Goal: Task Accomplishment & Management: Use online tool/utility

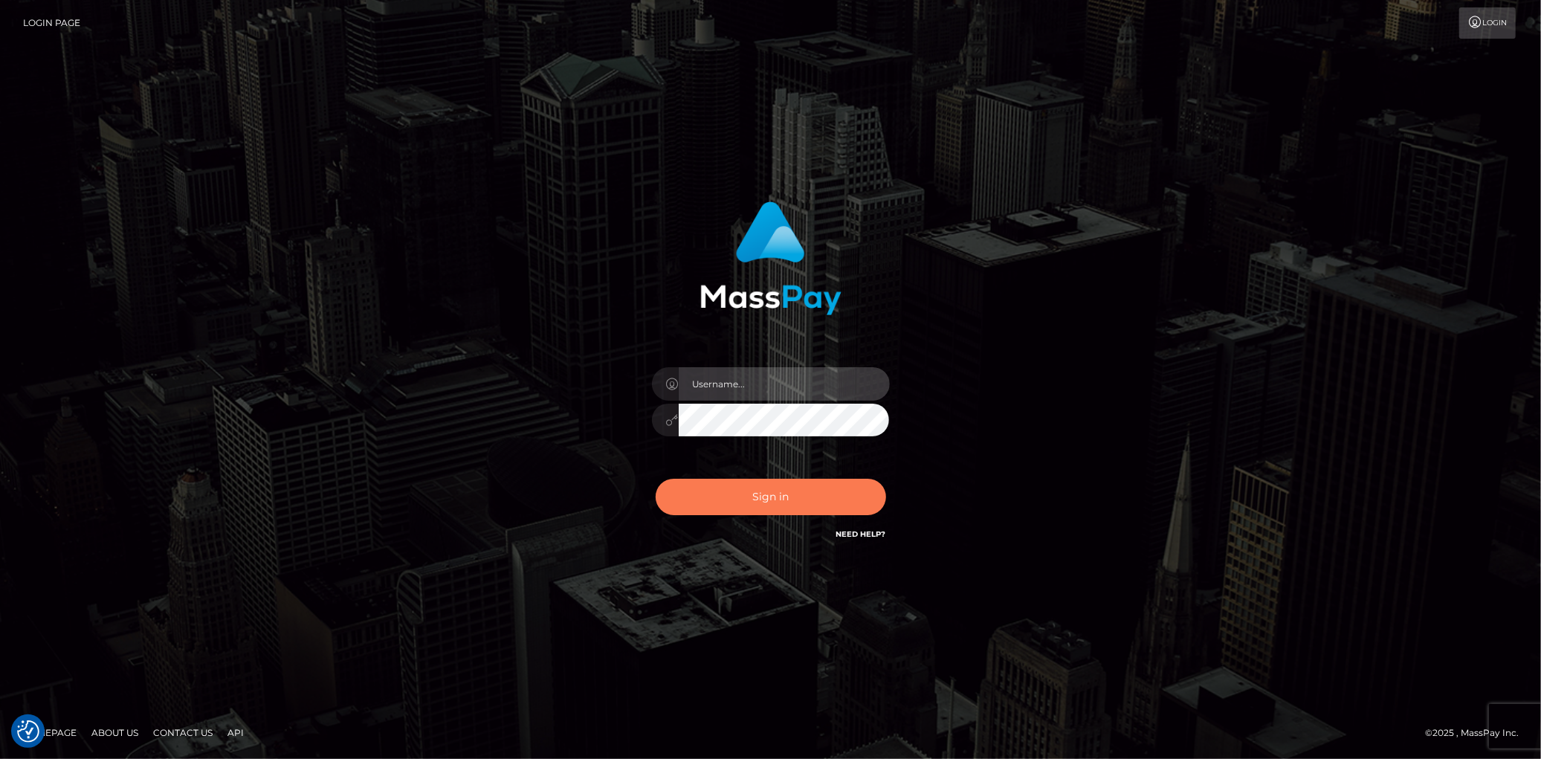
type input "Eduard Gavrilescu"
click at [785, 505] on button "Sign in" at bounding box center [771, 497] width 230 height 36
type input "Eduard Gavrilescu"
click at [776, 504] on button "Sign in" at bounding box center [771, 497] width 230 height 36
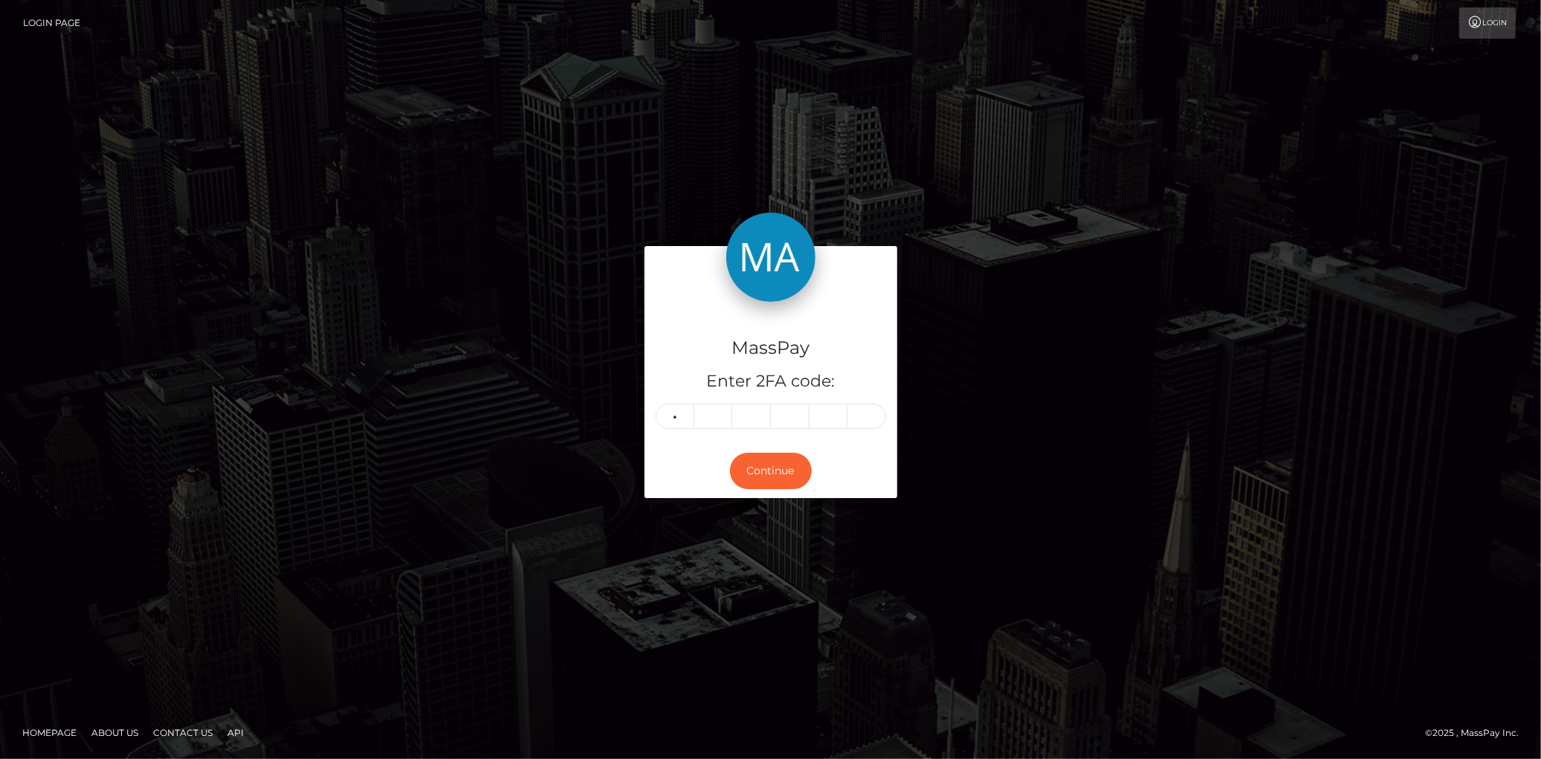
type input "2"
type input "6"
type input "0"
type input "8"
type input "1"
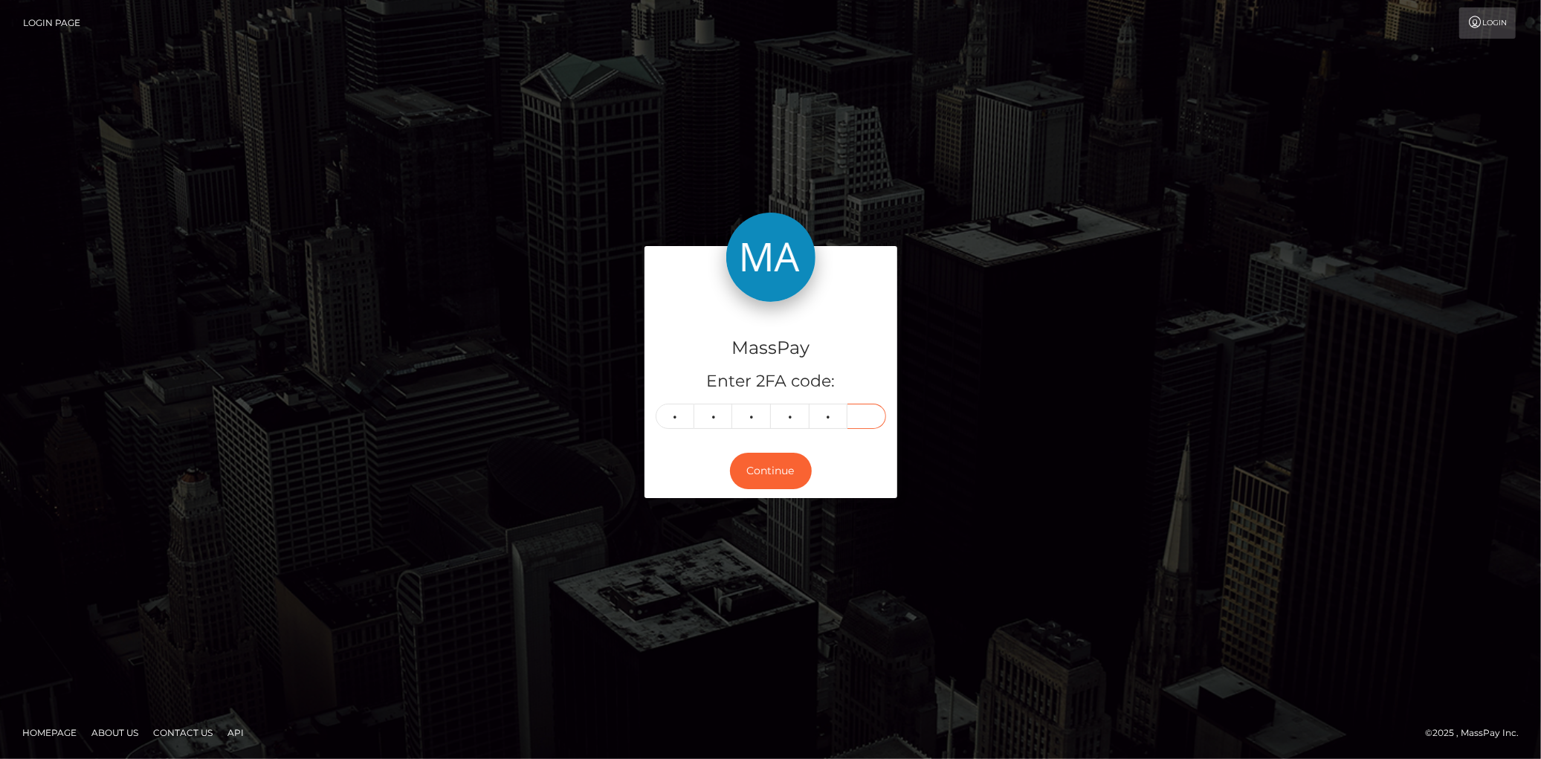
type input "4"
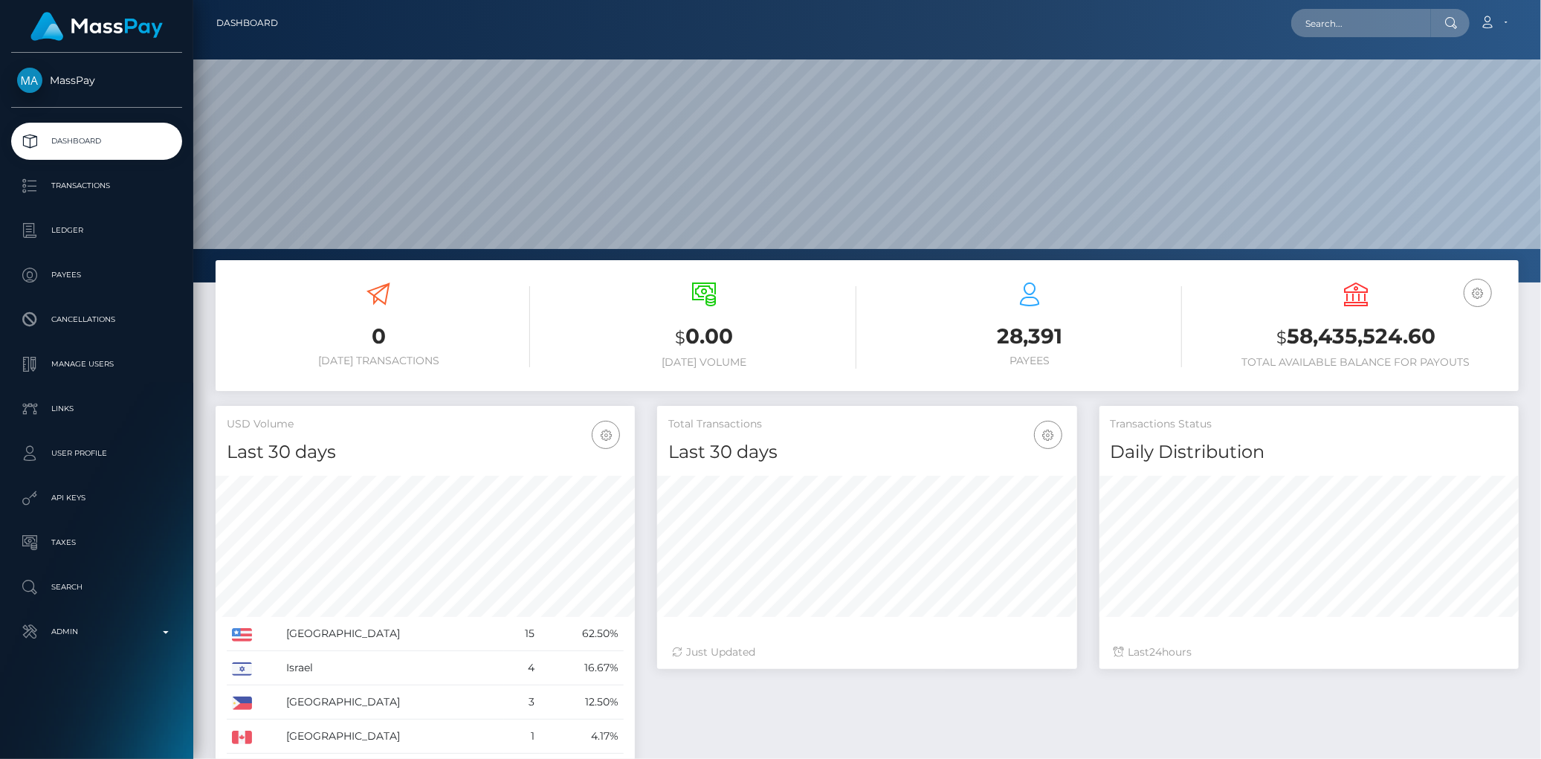
scroll to position [263, 419]
click at [1292, 34] on div "Loading... Loading... Account Edit Profile Logout" at bounding box center [904, 22] width 1228 height 31
click at [1311, 28] on input "text" at bounding box center [1361, 23] width 140 height 28
paste input "poact_7cTRIkH5O4hk"
type input "poact_7cTRIkH5O4hk"
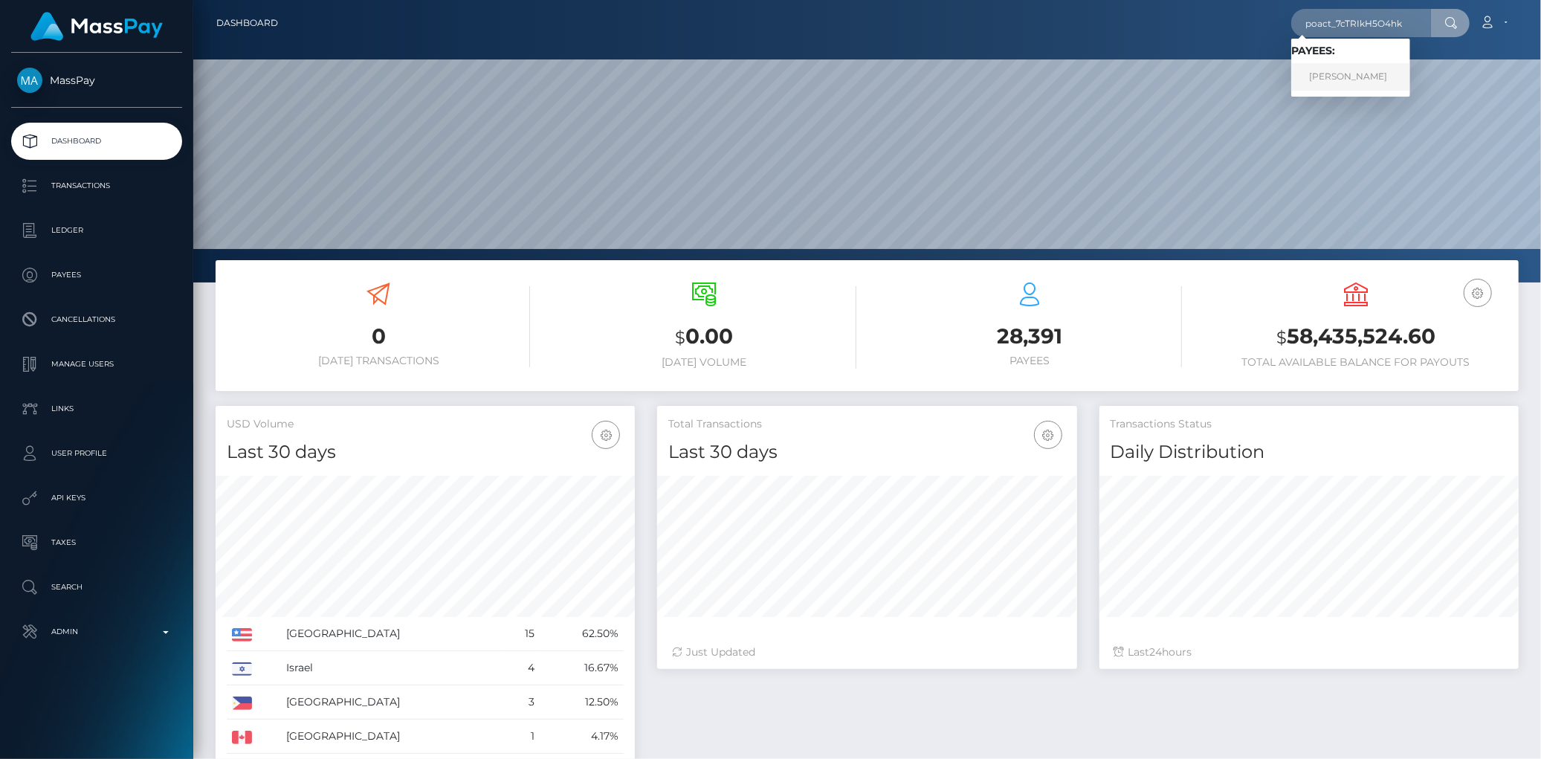
click at [1350, 71] on link "BOBBY OKAFOR" at bounding box center [1350, 76] width 119 height 27
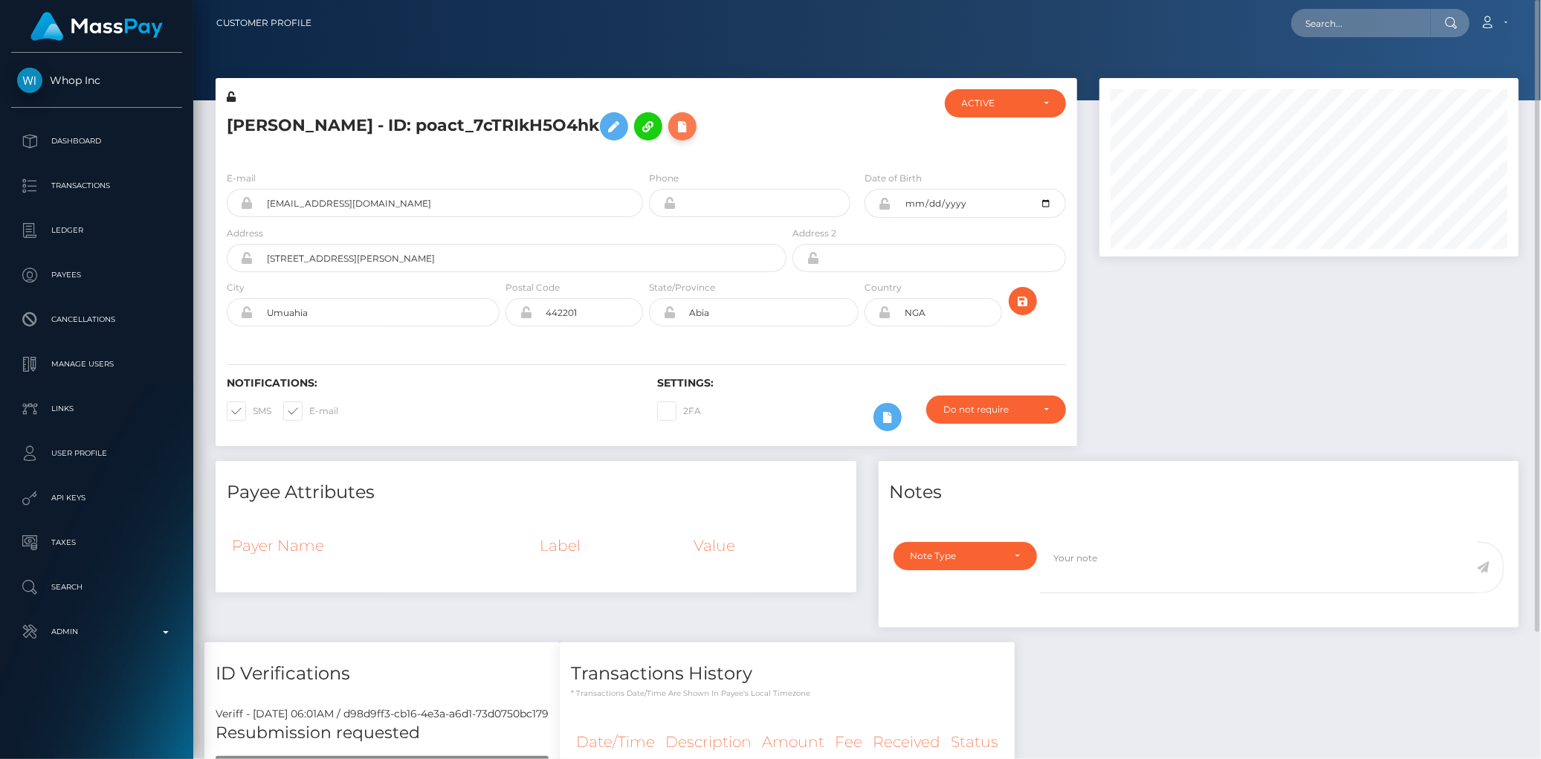
click at [693, 125] on button at bounding box center [682, 126] width 28 height 28
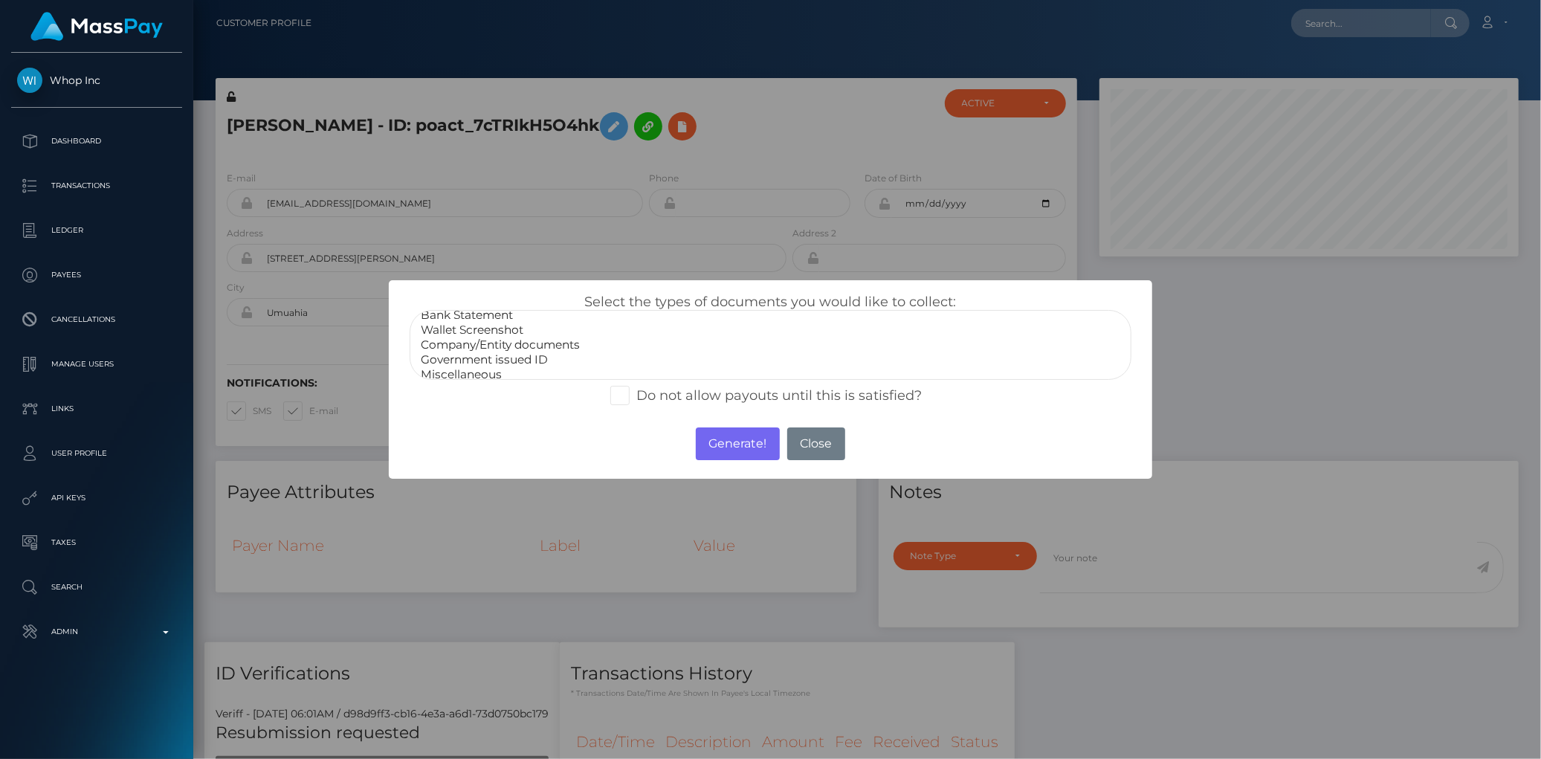
scroll to position [27, 0]
select select "Government issued ID"
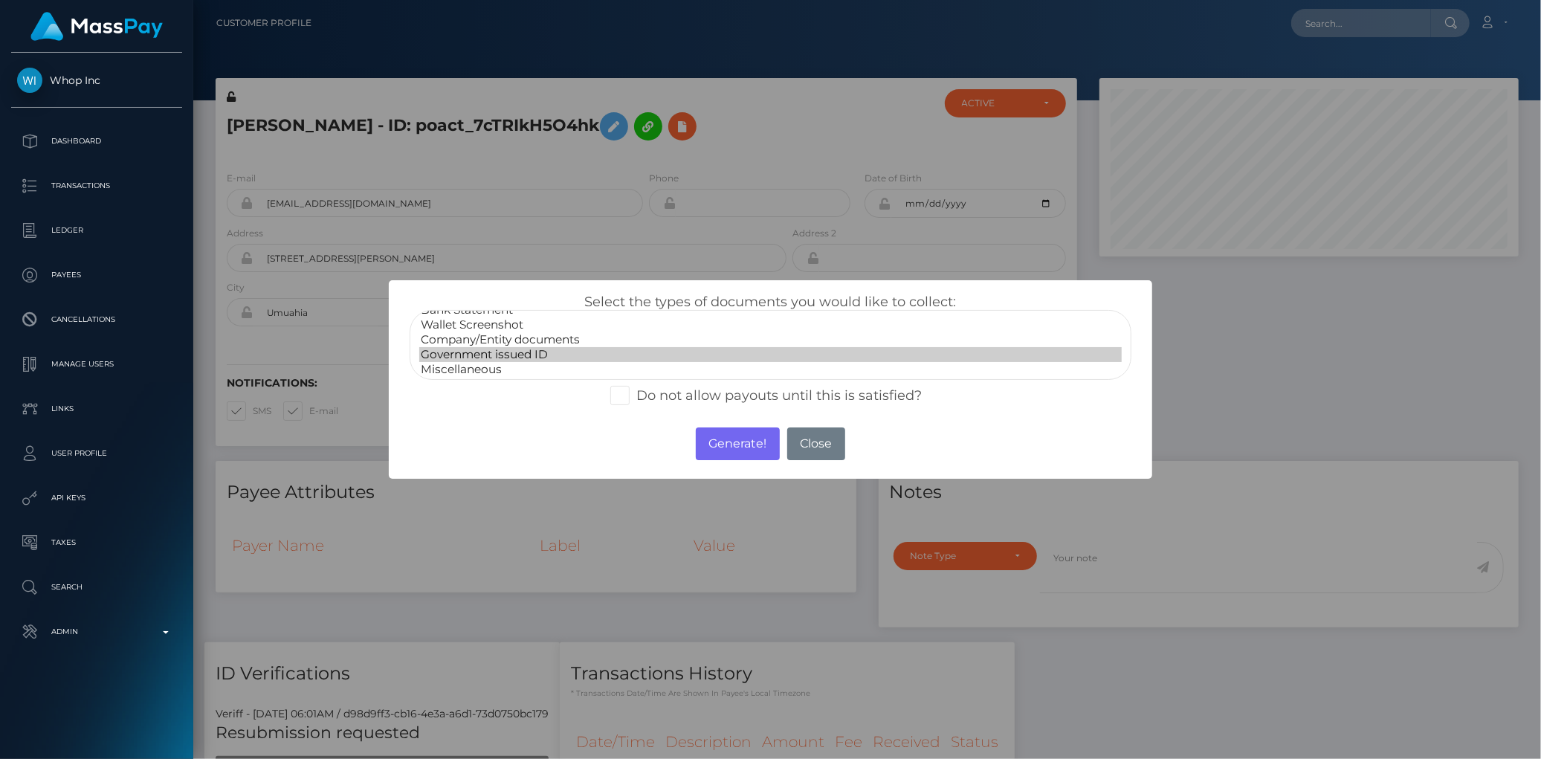
click at [525, 355] on option "Government issued ID" at bounding box center [770, 354] width 702 height 15
click at [725, 444] on button "Generate!" at bounding box center [738, 443] width 84 height 33
